Goal: Use online tool/utility

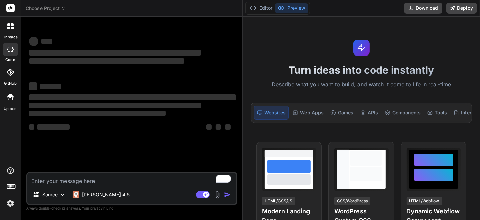
drag, startPoint x: 172, startPoint y: 53, endPoint x: 232, endPoint y: 62, distance: 61.0
click at [232, 62] on div "Bind AI Web Search Created with Pixso. Code Generator ‌ ‌ ‌ ‌ ‌ ‌ ‌ ‌ ‌ ‌ ‌ ‌ ‌…" at bounding box center [132, 118] width 222 height 203
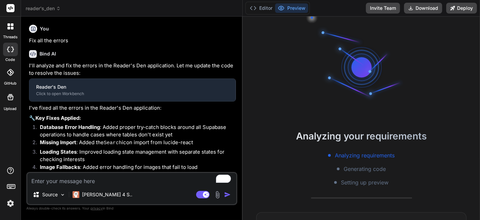
type textarea "x"
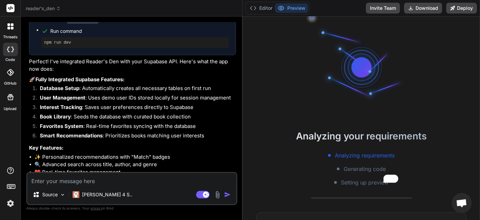
scroll to position [947, 0]
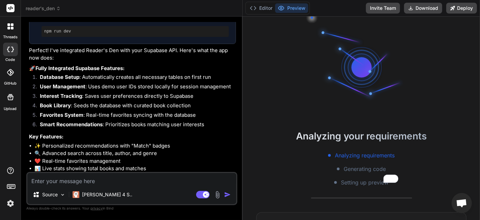
click at [156, 164] on li "📊 Live stats showing total books and matches" at bounding box center [135, 168] width 202 height 8
click at [7, 203] on img at bounding box center [10, 202] width 11 height 11
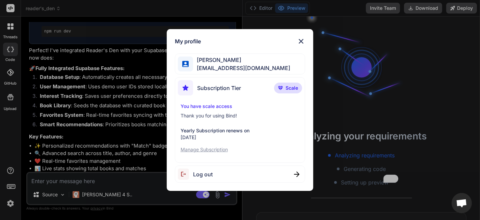
click at [89, 101] on div "My profile [PERSON_NAME] [EMAIL_ADDRESS][DOMAIN_NAME] Subscription Tier Scale Y…" at bounding box center [240, 110] width 480 height 220
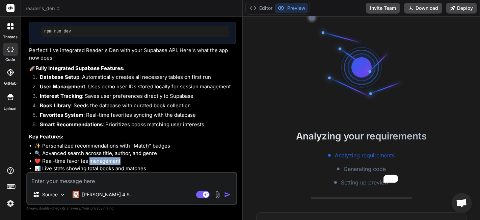
click at [89, 157] on li "❤️ Real-time favorites management" at bounding box center [135, 161] width 202 height 8
click at [107, 182] on p "Database Schema:" at bounding box center [132, 186] width 207 height 8
